Goal: Learn about a topic: Learn about a topic

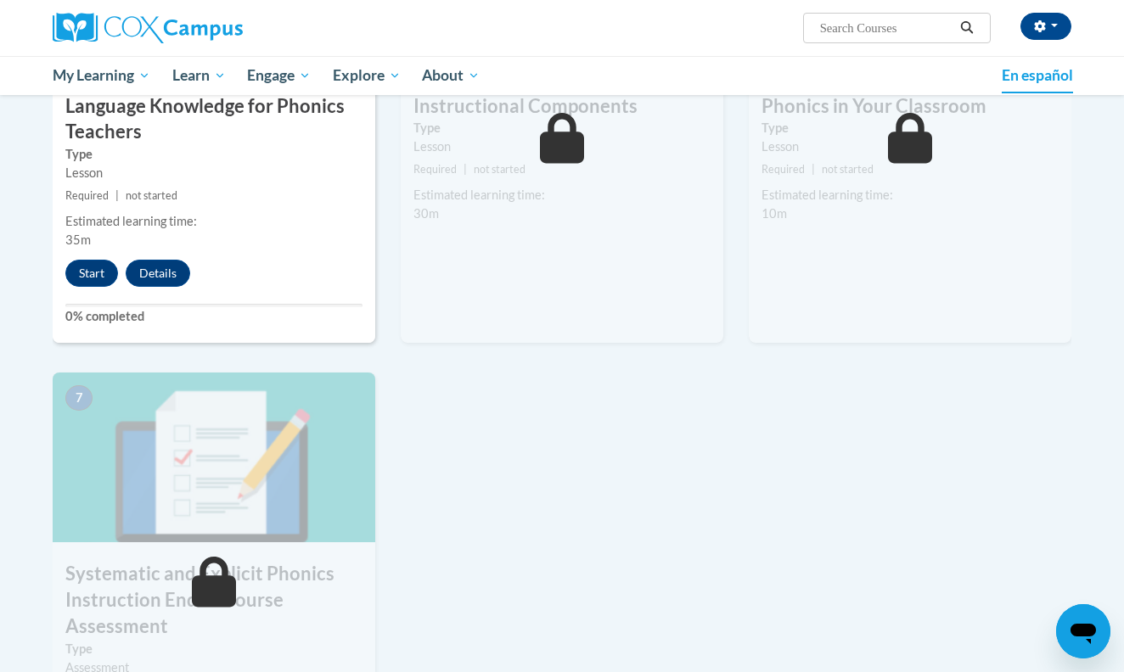
scroll to position [980, 0]
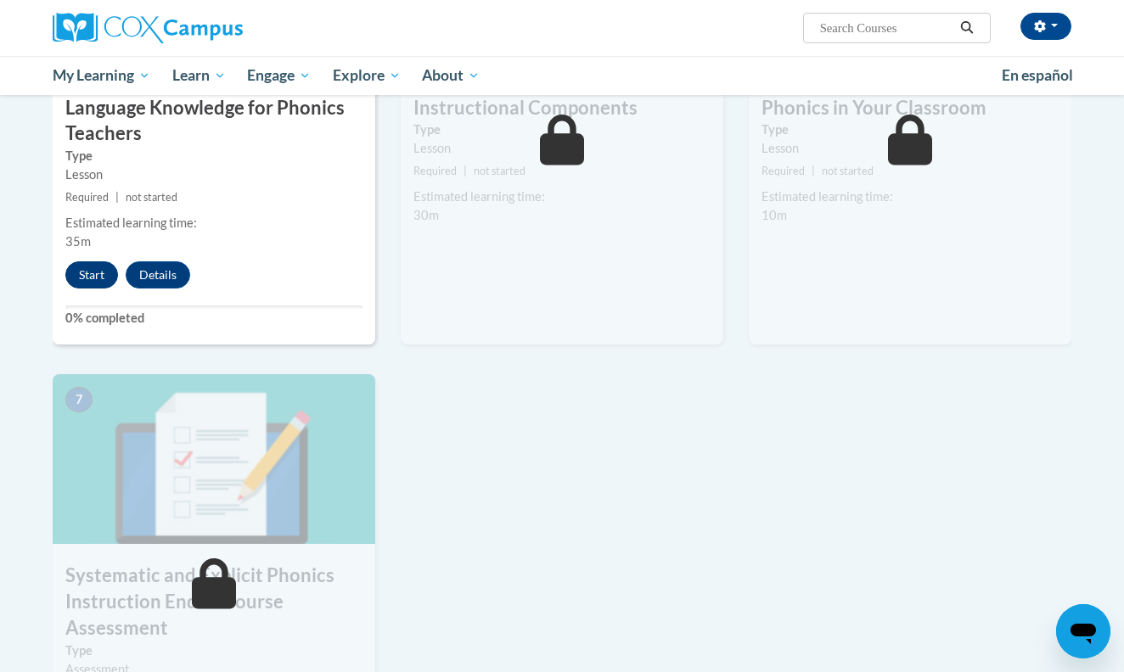
click at [83, 265] on button "Start" at bounding box center [91, 274] width 53 height 27
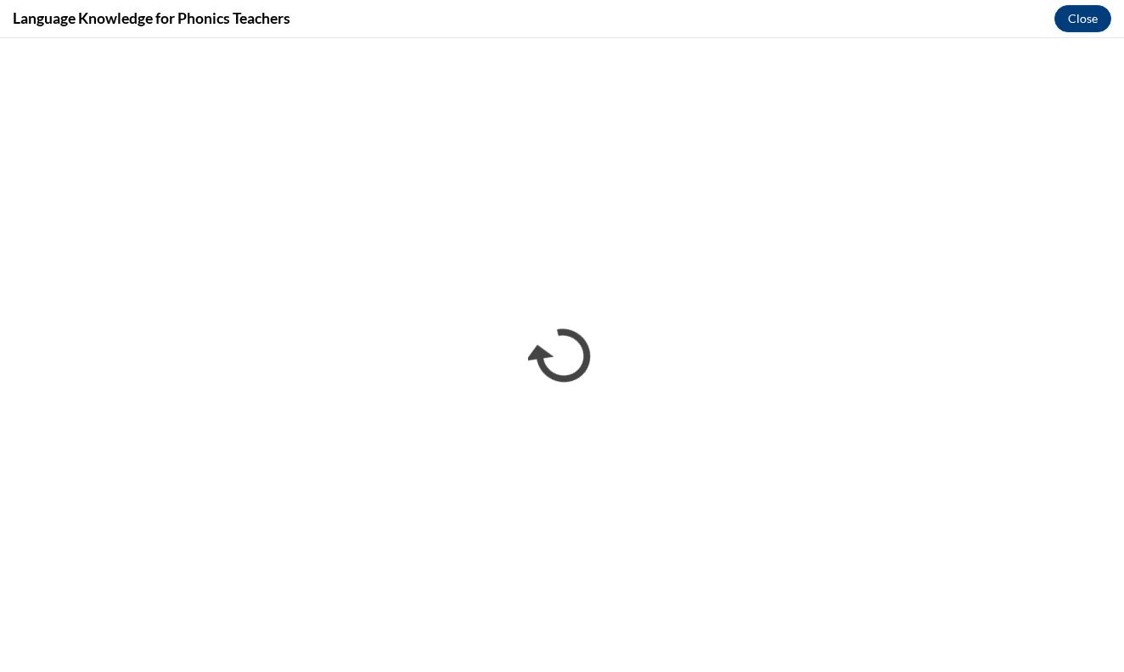
scroll to position [0, 0]
